Goal: Find specific page/section: Find specific page/section

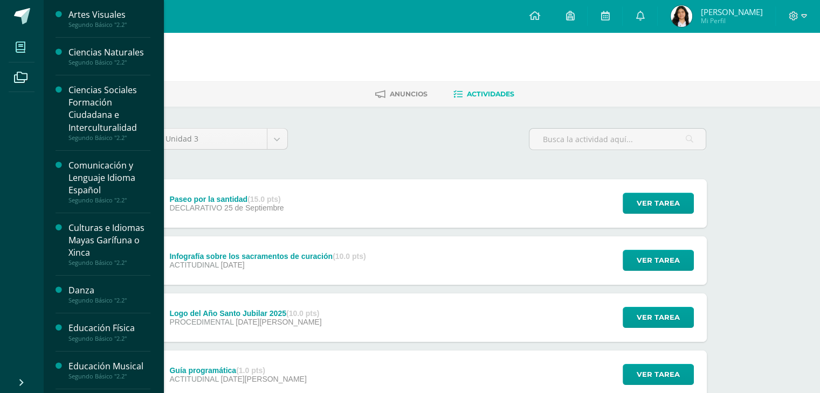
click at [23, 48] on icon at bounding box center [21, 47] width 10 height 11
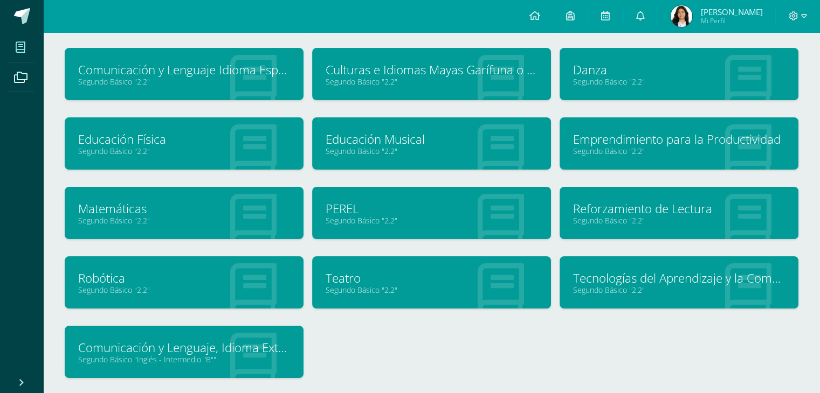
scroll to position [103, 0]
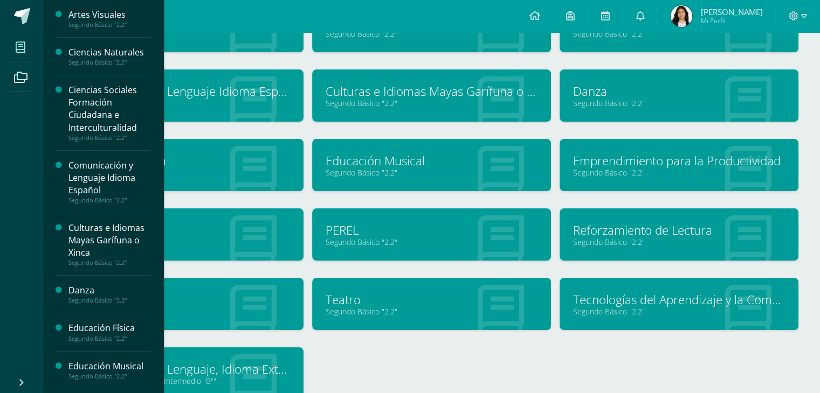
click at [655, 91] on link "Danza" at bounding box center [679, 91] width 212 height 17
click at [587, 90] on link "Danza" at bounding box center [679, 91] width 212 height 17
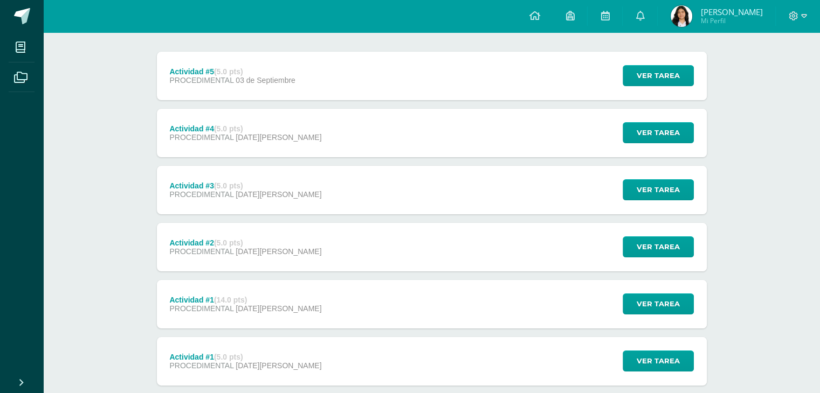
scroll to position [192, 0]
